Goal: Task Accomplishment & Management: Manage account settings

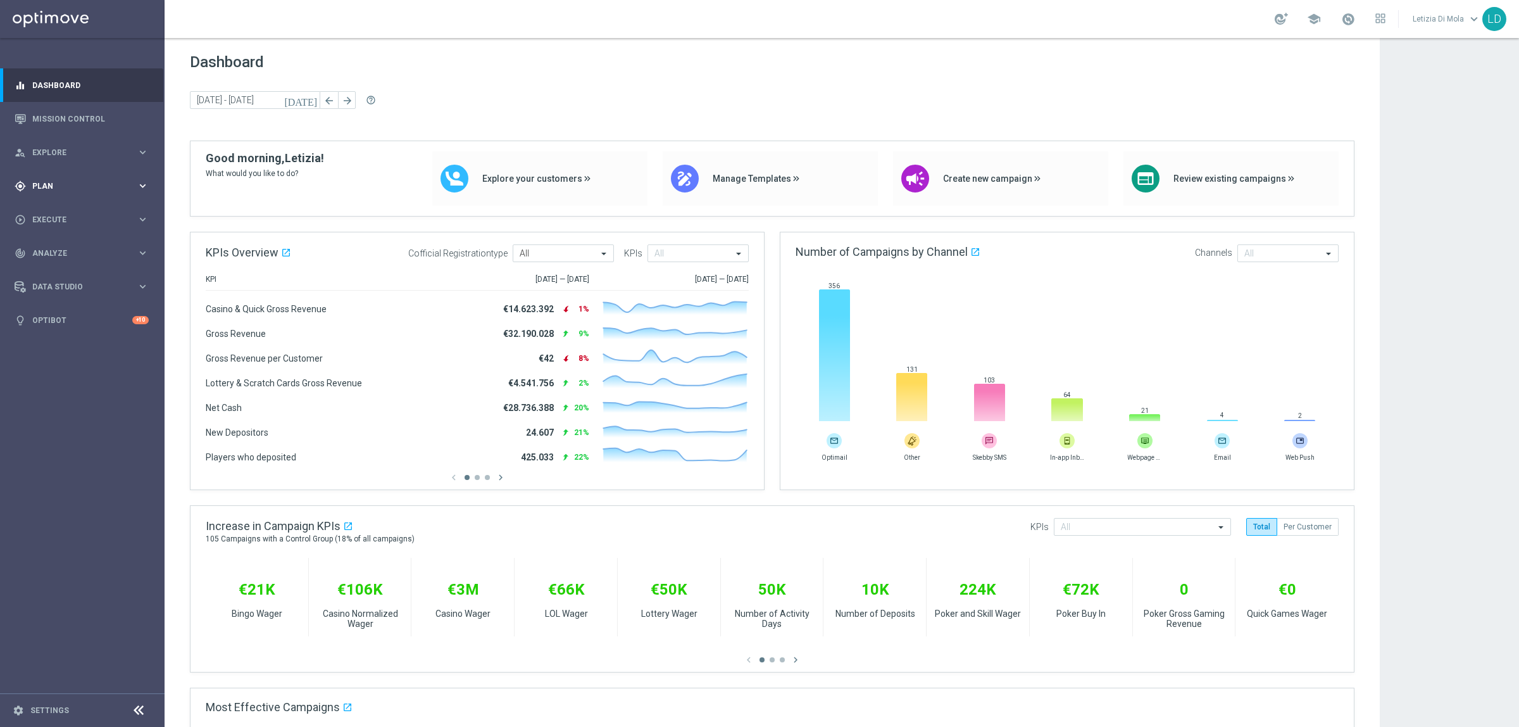
click at [86, 182] on span "Plan" at bounding box center [84, 186] width 104 height 8
click at [51, 208] on link "Target Groups" at bounding box center [82, 212] width 99 height 10
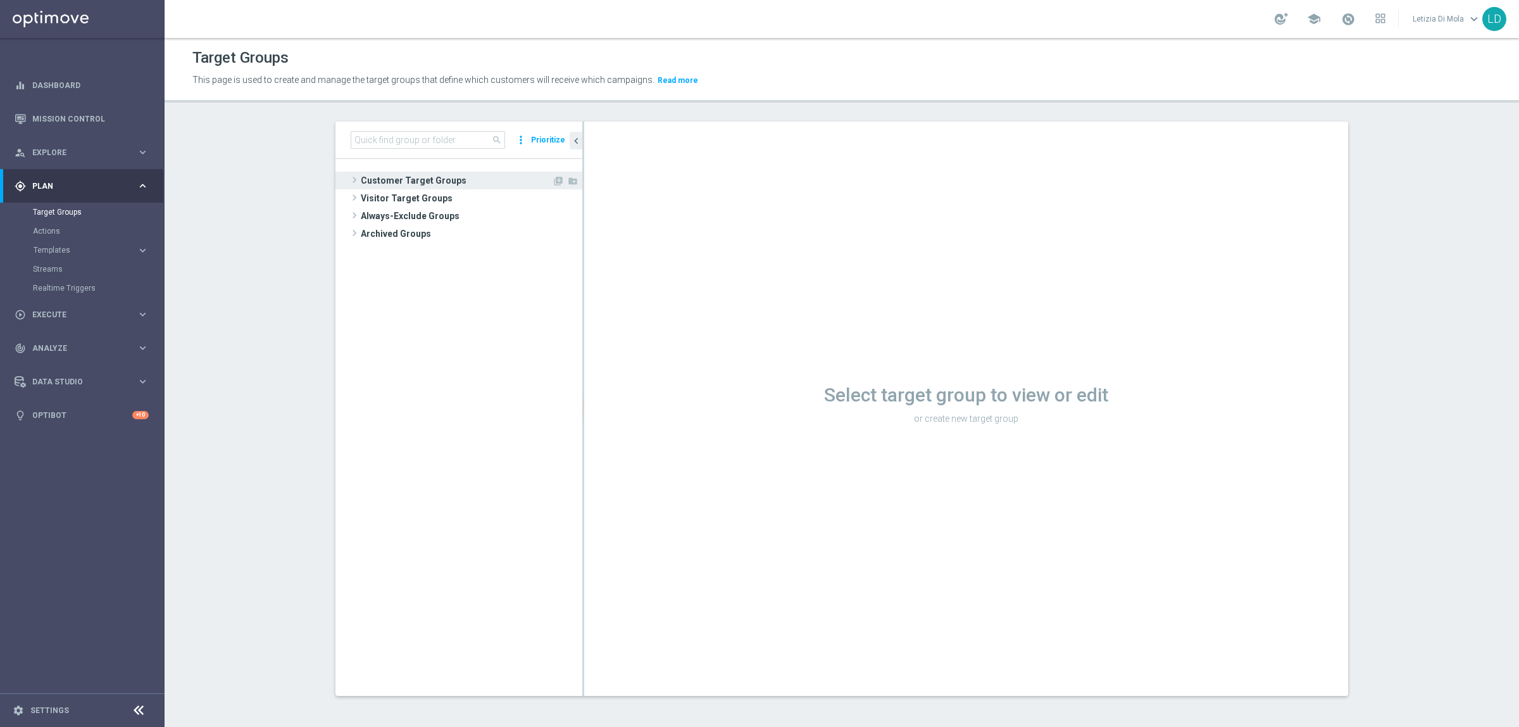
click at [406, 182] on span "Customer Target Groups" at bounding box center [456, 181] width 191 height 18
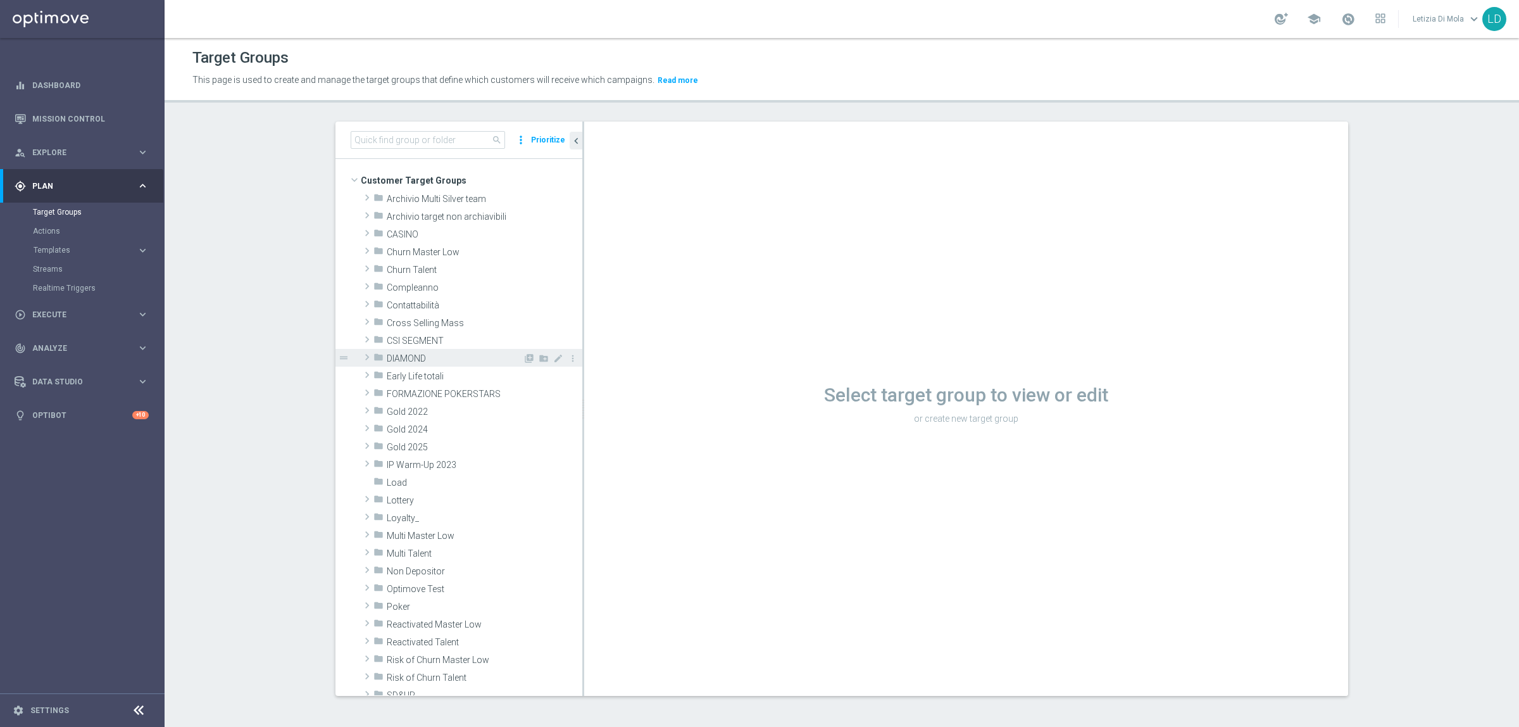
click at [399, 353] on span "DIAMOND" at bounding box center [455, 358] width 136 height 11
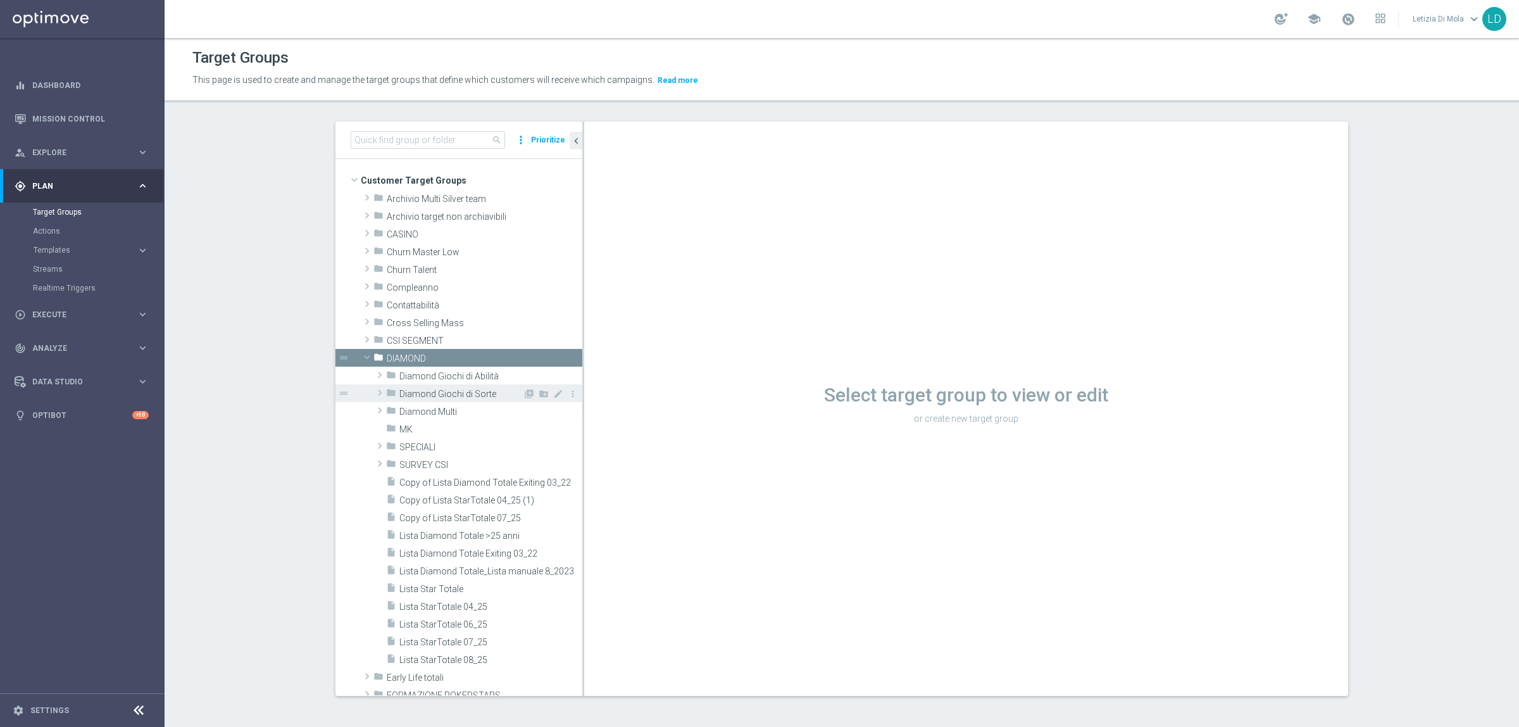
click at [460, 394] on span "Diamond Giochi di Sorte" at bounding box center [460, 394] width 123 height 11
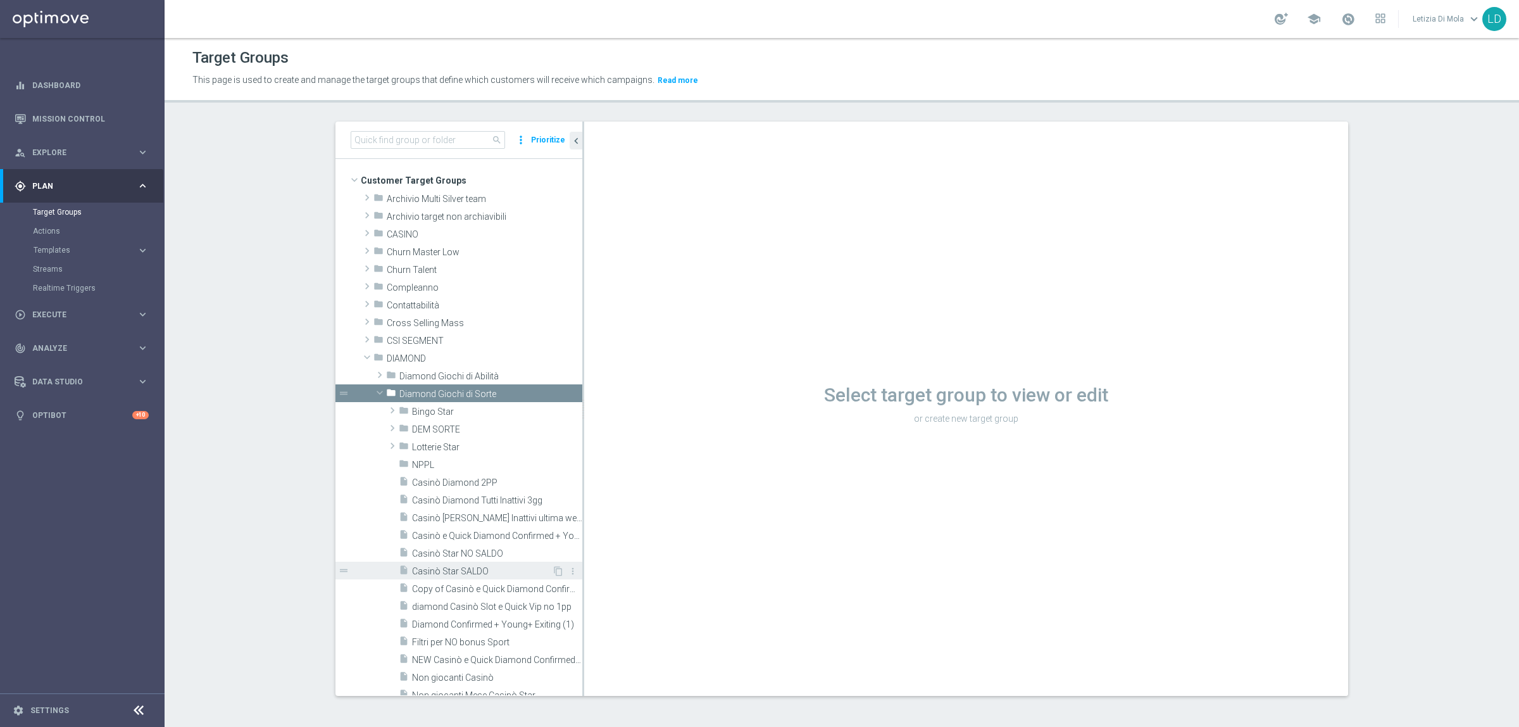
click at [475, 567] on span "Casinò Star SALDO" at bounding box center [482, 571] width 140 height 11
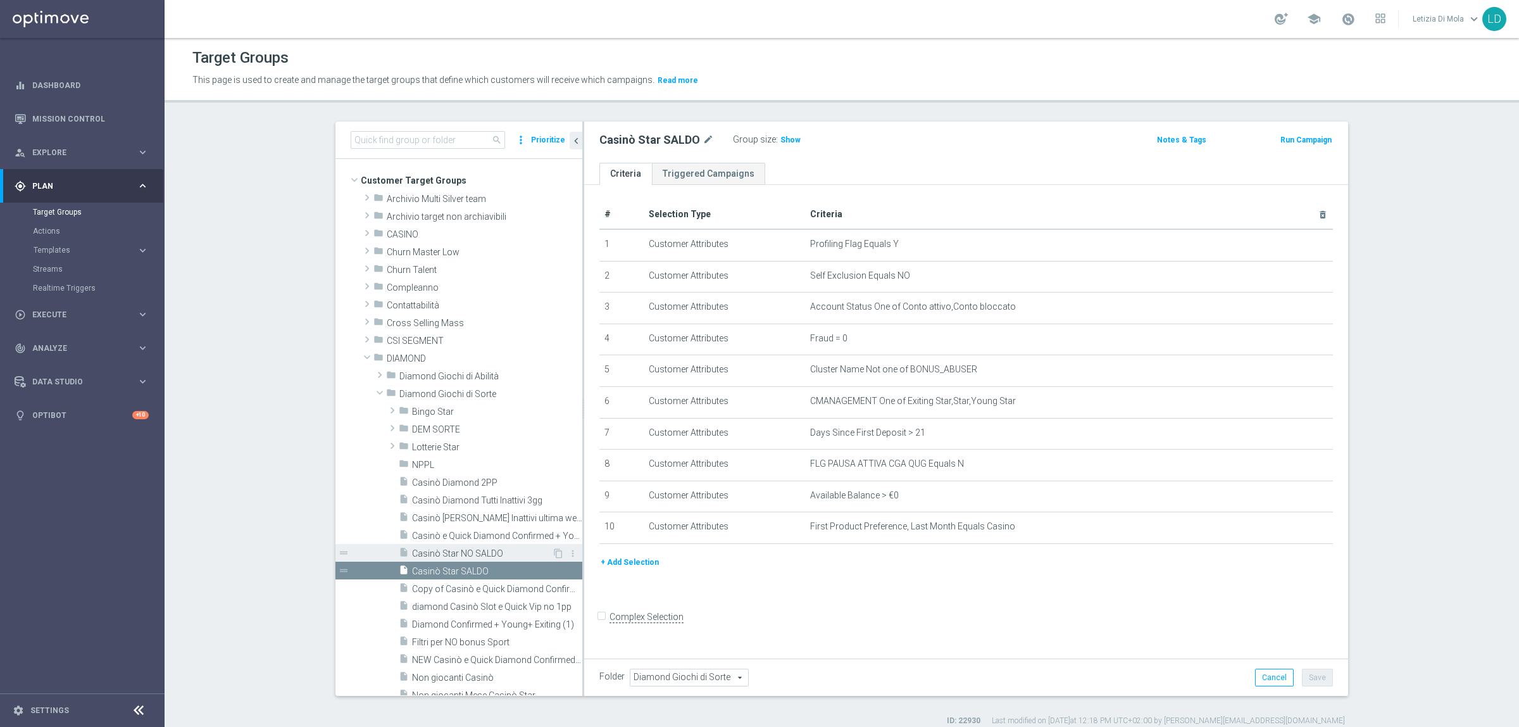
click at [459, 553] on span "Casinò Star NO SALDO" at bounding box center [482, 553] width 140 height 11
click at [496, 570] on span "Casinò Star SALDO" at bounding box center [482, 571] width 140 height 11
click at [485, 550] on span "Casinò Star NO SALDO" at bounding box center [482, 553] width 140 height 11
click at [469, 572] on span "Casinò Star SALDO" at bounding box center [482, 571] width 140 height 11
click at [447, 446] on span "Lotterie Star" at bounding box center [467, 447] width 111 height 11
